Goal: Information Seeking & Learning: Learn about a topic

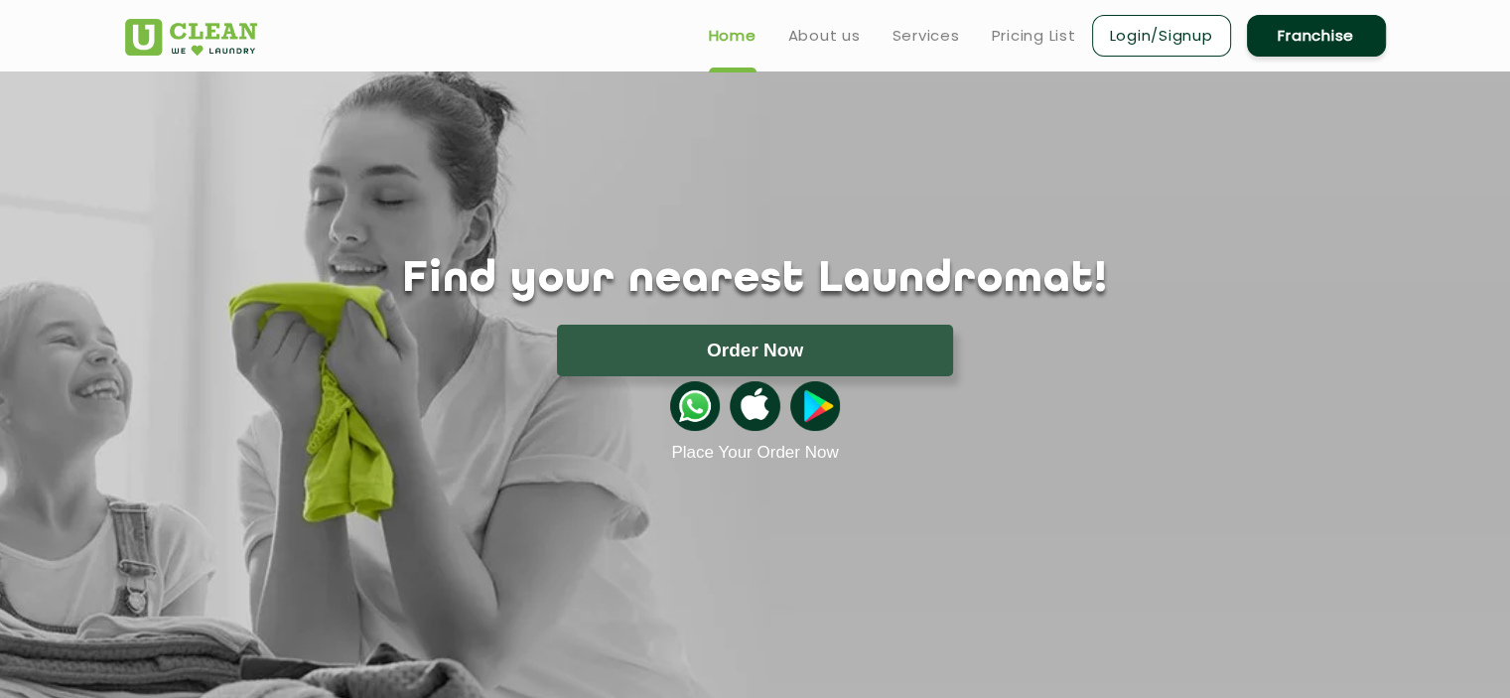
click at [698, 406] on img at bounding box center [695, 406] width 50 height 50
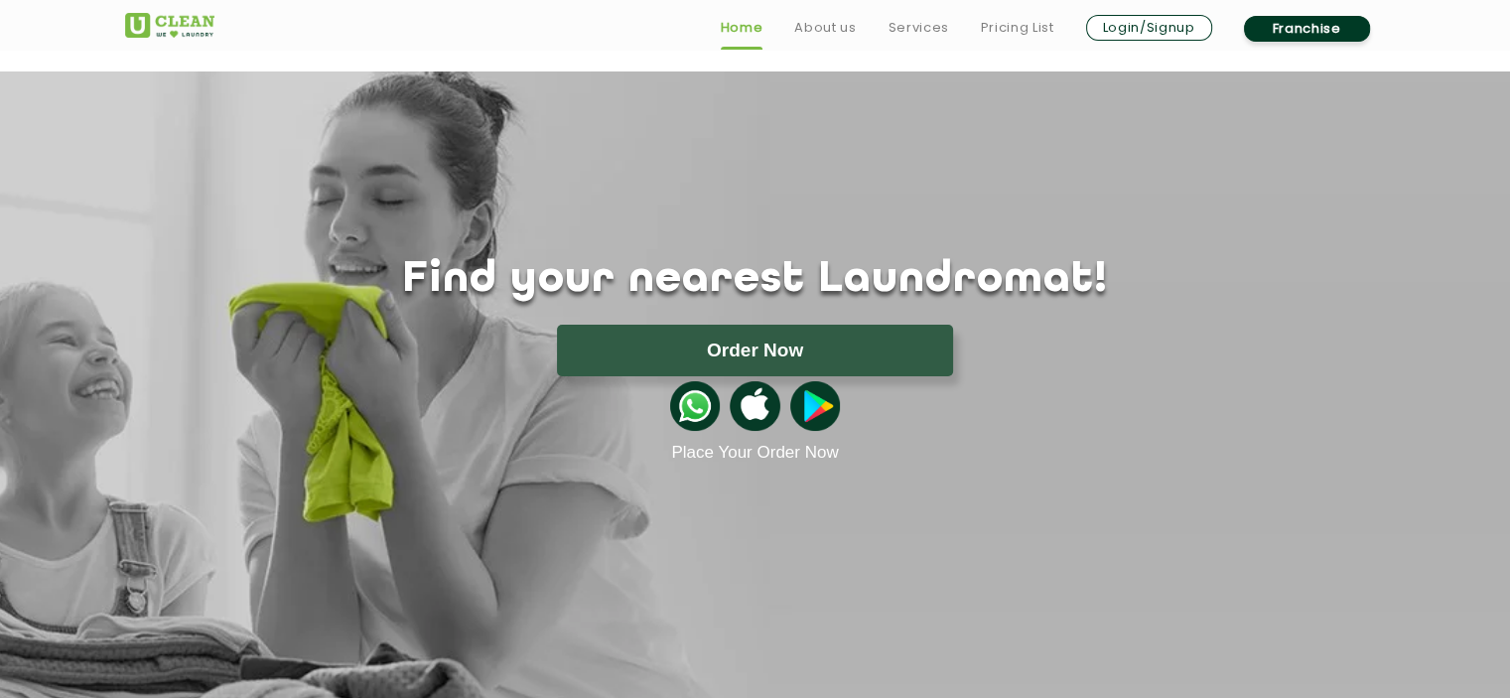
scroll to position [151, 0]
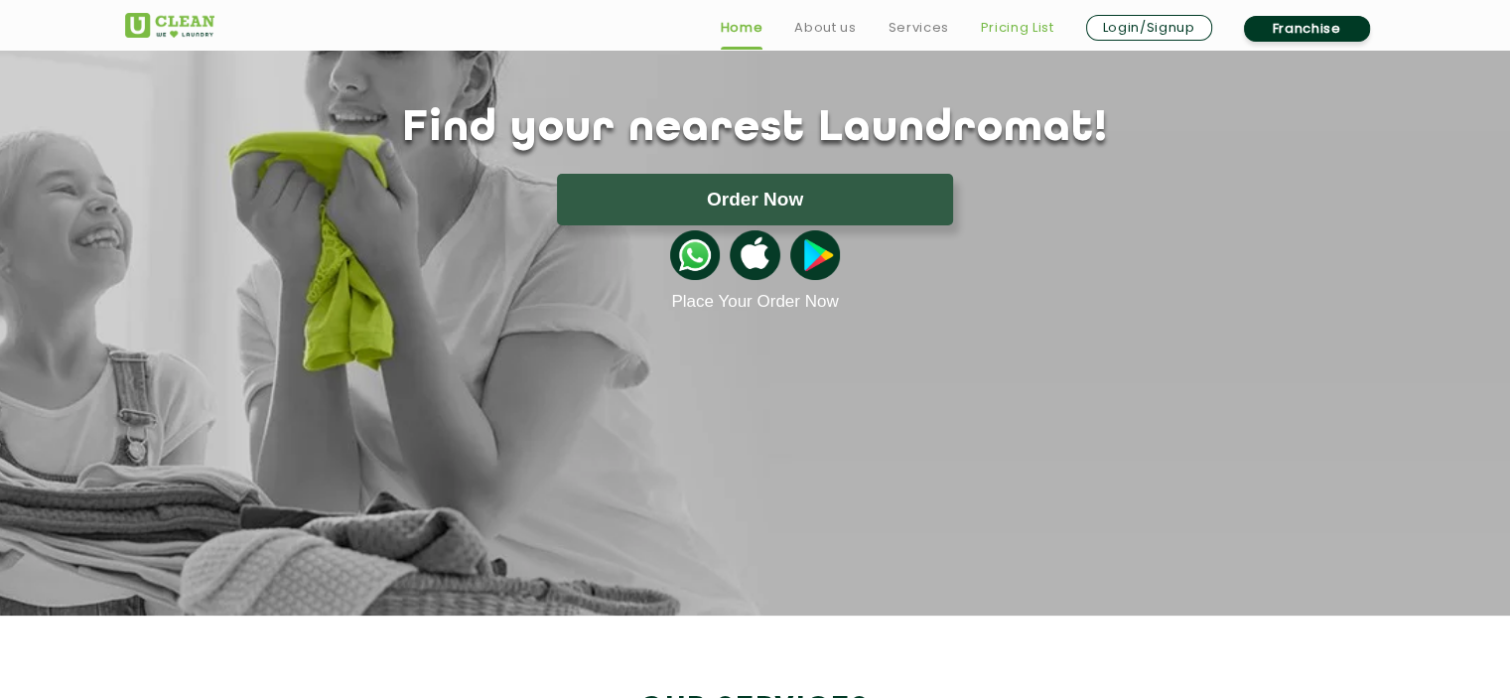
click at [998, 19] on link "Pricing List" at bounding box center [1017, 28] width 73 height 24
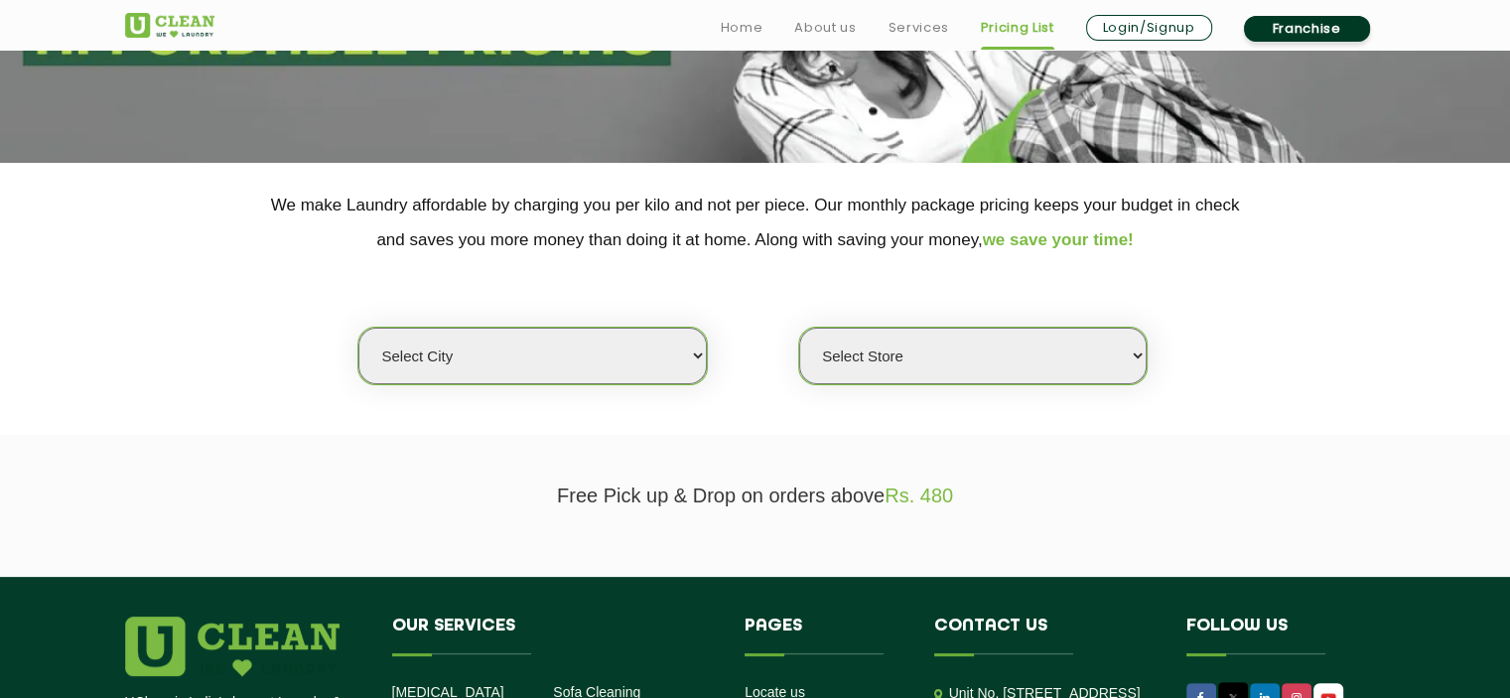
scroll to position [297, 0]
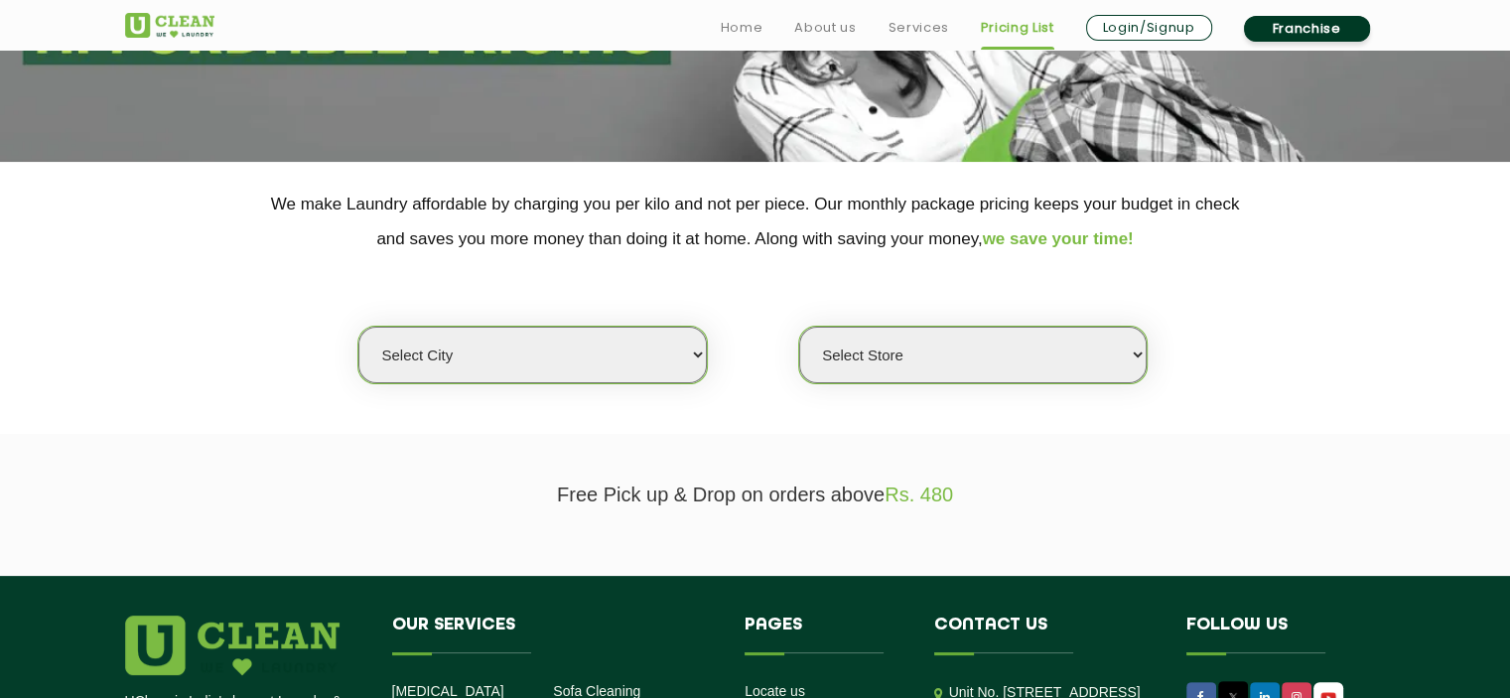
click at [623, 357] on select "Select city Aalo Abu Dhabi Agartala Agra Ahmedabad Akola Aligarh Alwar - UClean…" at bounding box center [531, 355] width 347 height 57
select select "105"
click at [358, 327] on select "Select city Aalo Abu Dhabi Agartala Agra Ahmedabad Akola Aligarh Alwar - UClean…" at bounding box center [531, 355] width 347 height 57
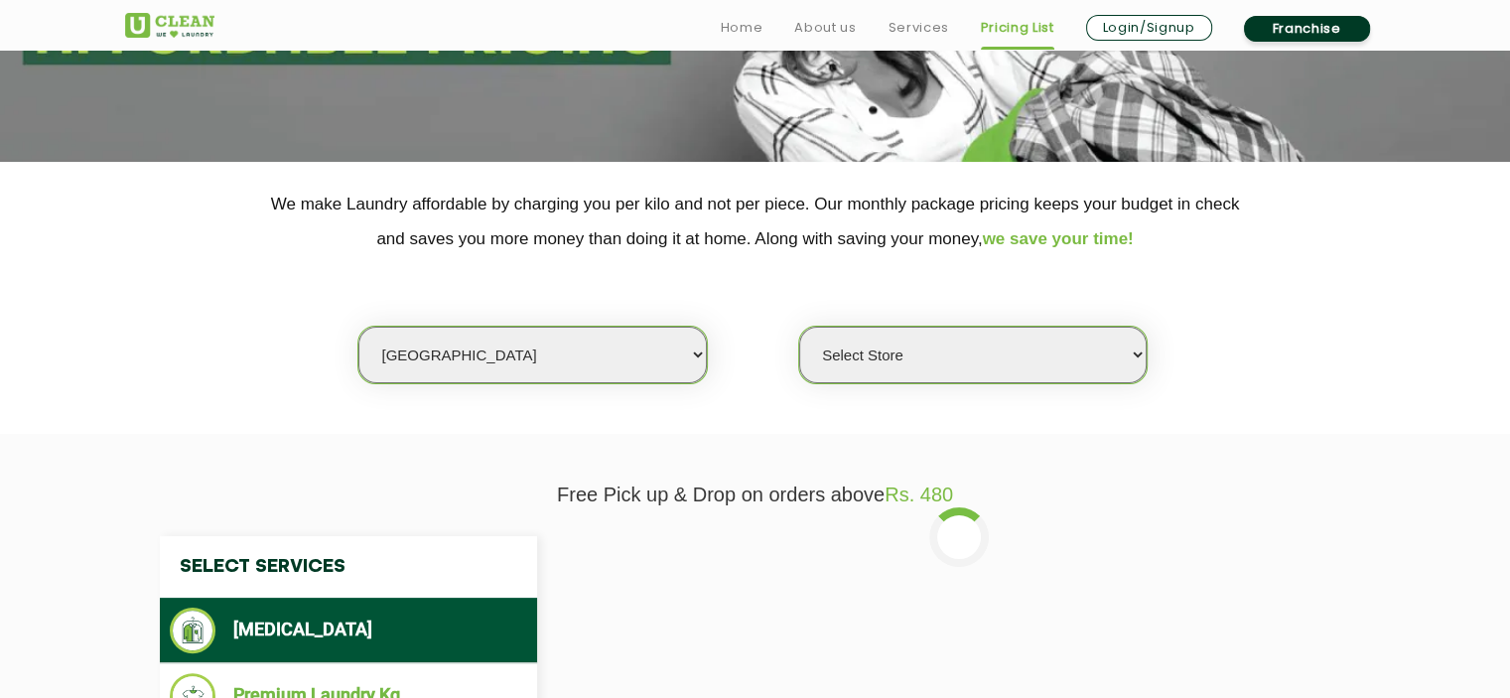
select select "0"
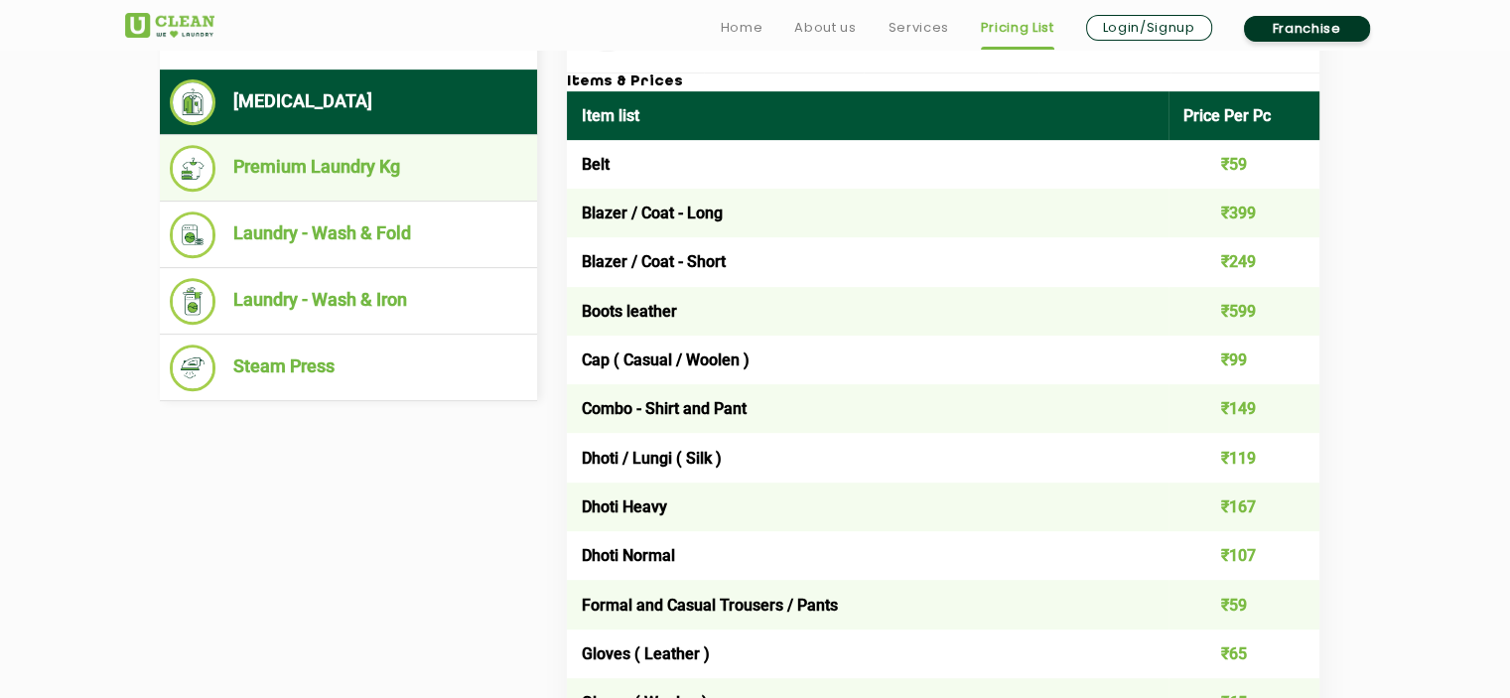
scroll to position [827, 0]
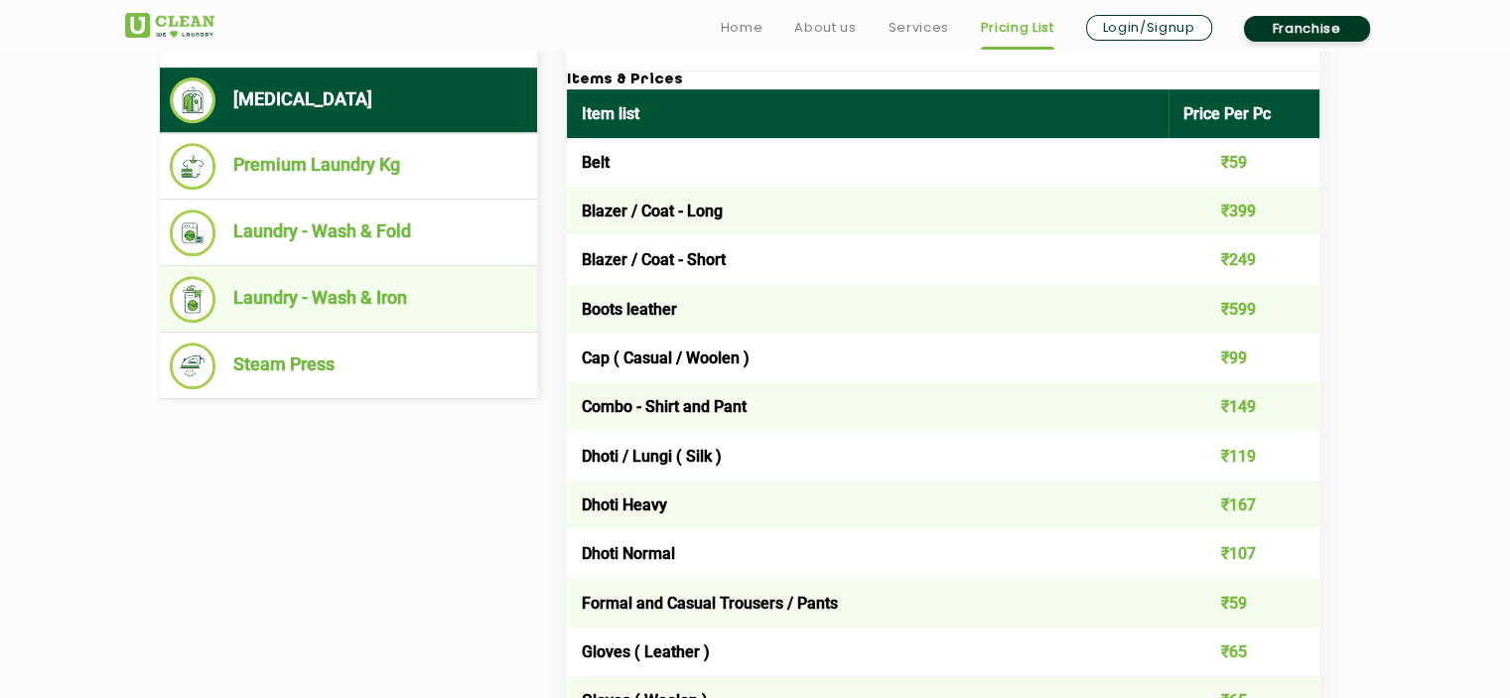
click at [339, 289] on li "Laundry - Wash & Iron" at bounding box center [348, 299] width 357 height 47
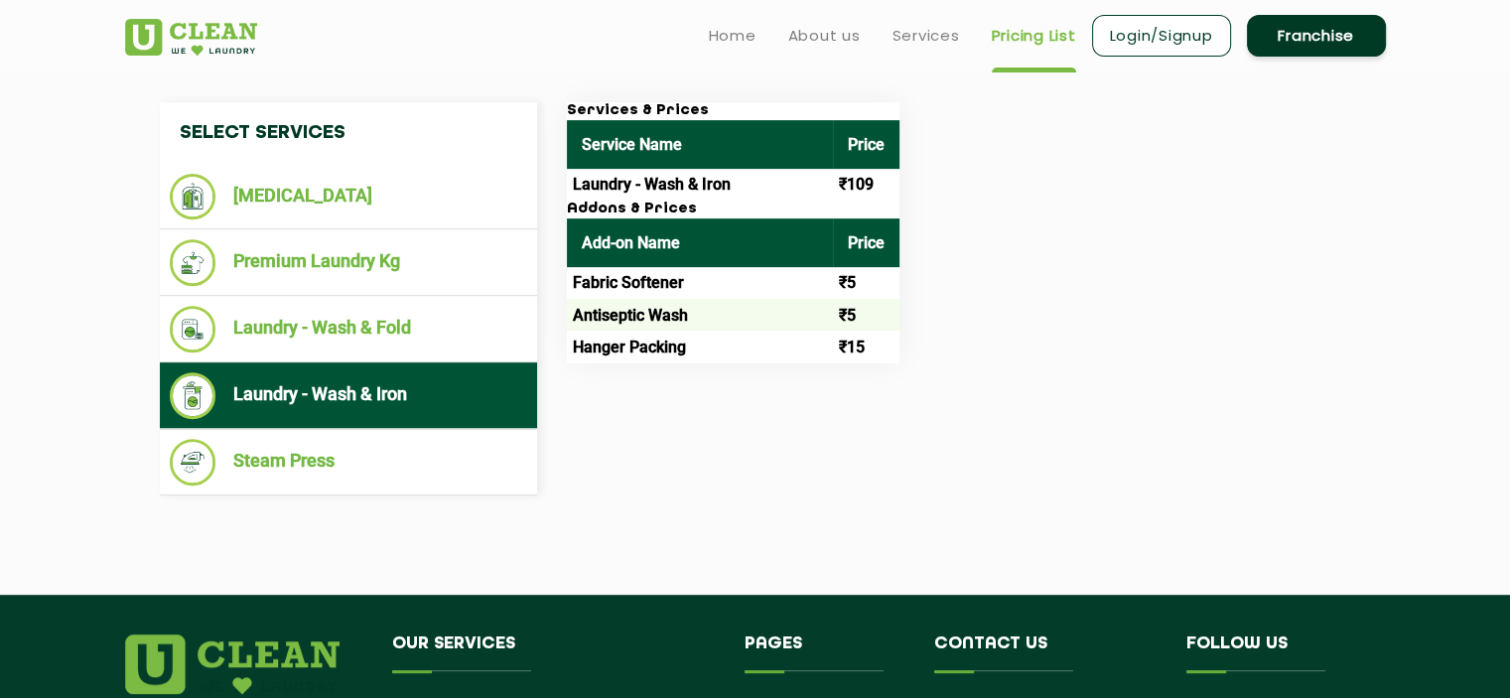
scroll to position [650, 0]
